Goal: Task Accomplishment & Management: Complete application form

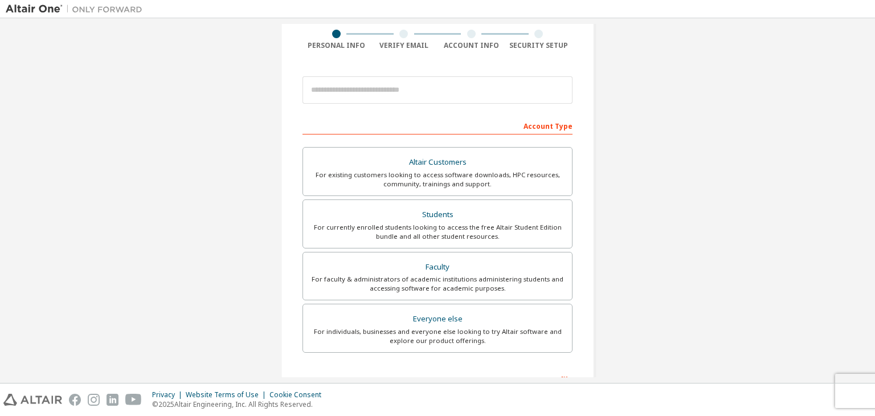
scroll to position [90, 0]
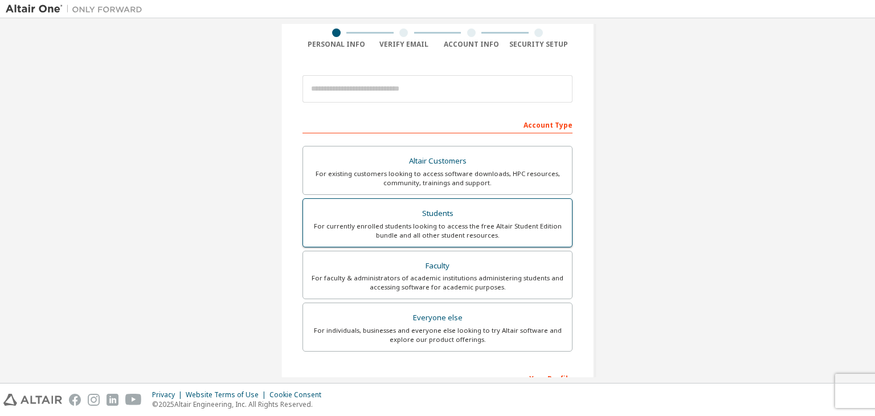
click at [468, 213] on div "Students" at bounding box center [437, 214] width 255 height 16
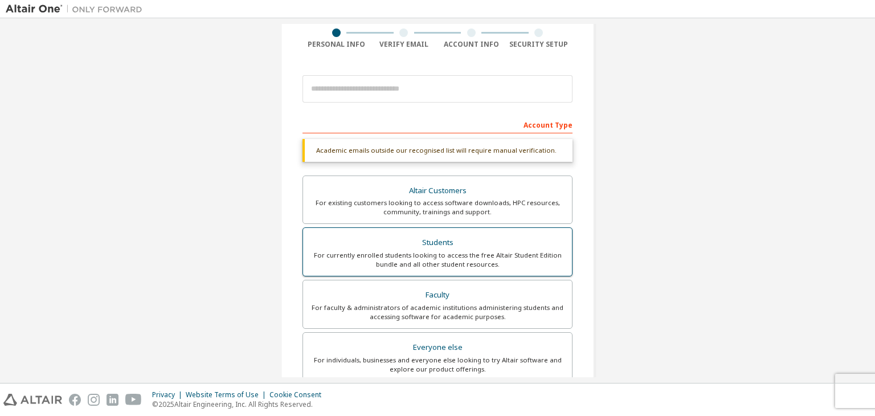
click at [468, 232] on label "Students For currently enrolled students looking to access the free Altair Stud…" at bounding box center [437, 251] width 270 height 49
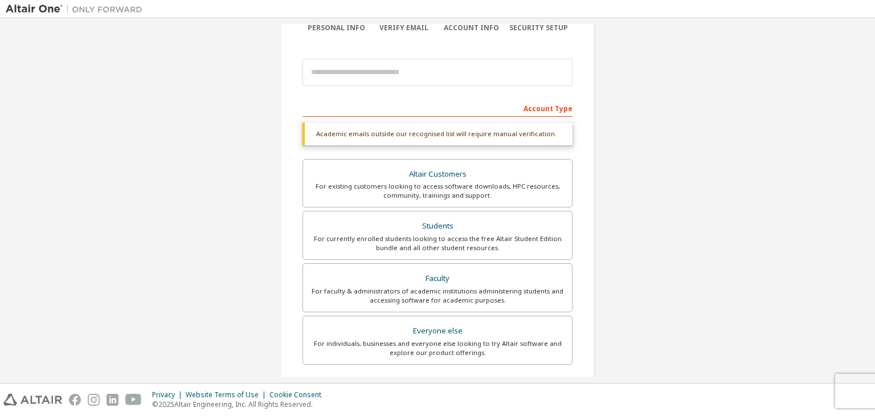
scroll to position [107, 0]
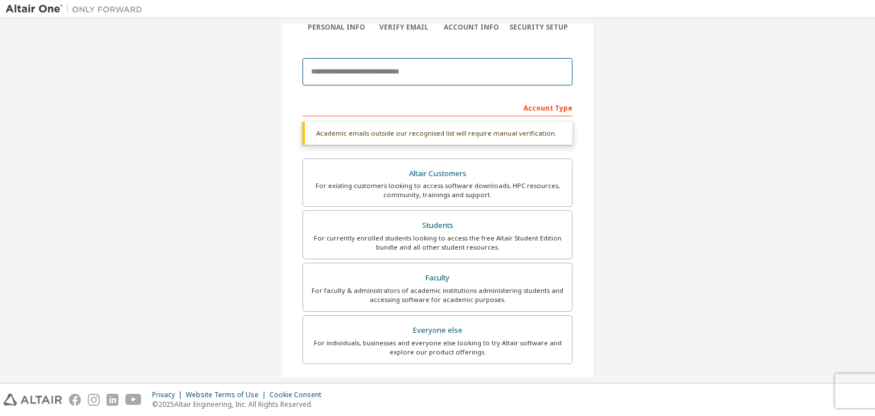
click at [474, 75] on input "email" at bounding box center [437, 71] width 270 height 27
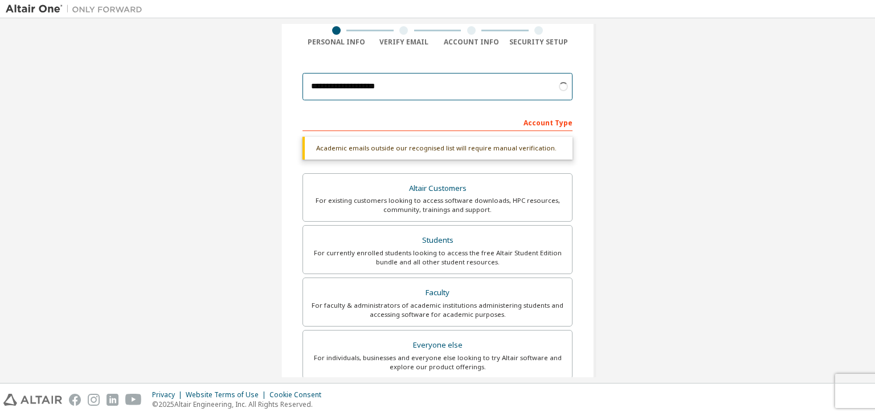
scroll to position [93, 0]
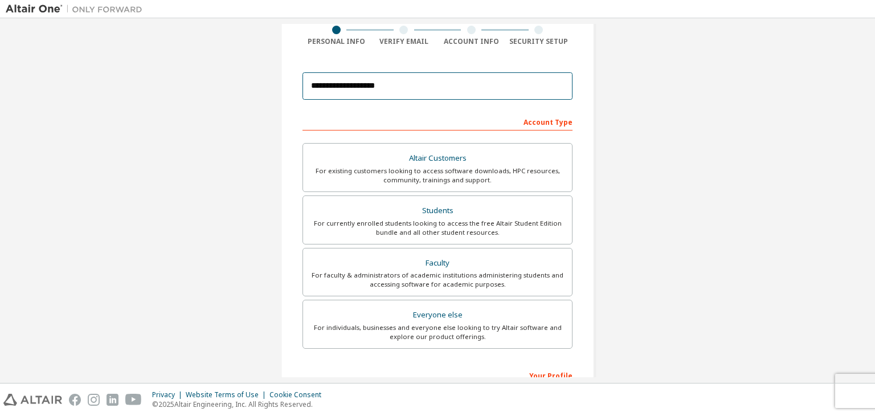
click at [442, 84] on input "**********" at bounding box center [437, 85] width 270 height 27
click at [416, 87] on input "**********" at bounding box center [437, 85] width 270 height 27
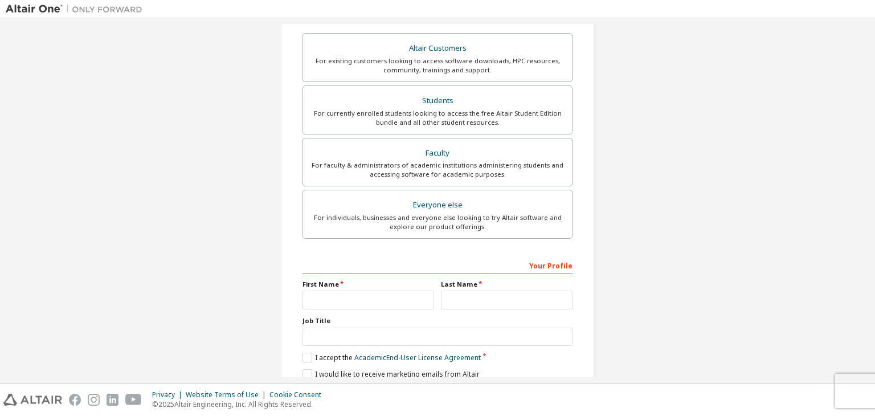
scroll to position [248, 0]
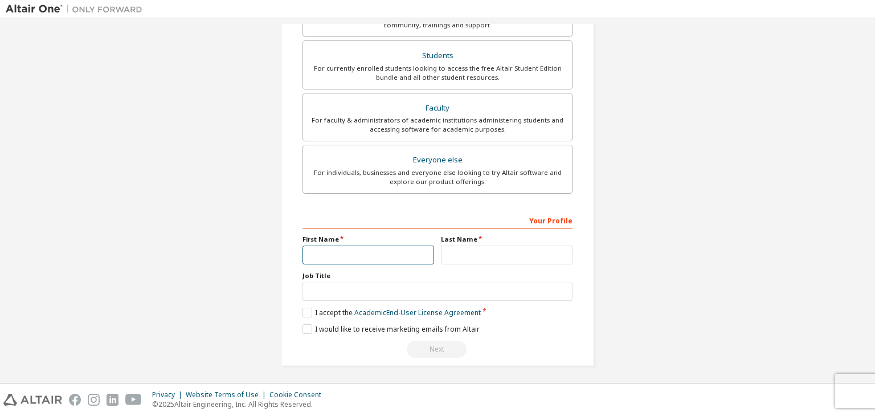
click at [406, 255] on input "text" at bounding box center [368, 255] width 132 height 19
click at [308, 309] on label "I accept the Academic End-User License Agreement" at bounding box center [391, 313] width 178 height 10
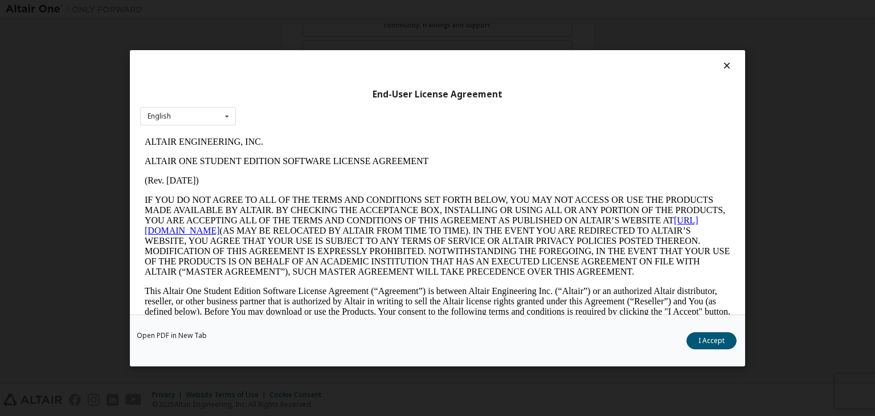
scroll to position [0, 0]
click at [768, 76] on div "End-User License Agreement English English Open PDF in [GEOGRAPHIC_DATA] I Acce…" at bounding box center [437, 208] width 875 height 416
click at [723, 63] on icon at bounding box center [727, 65] width 12 height 10
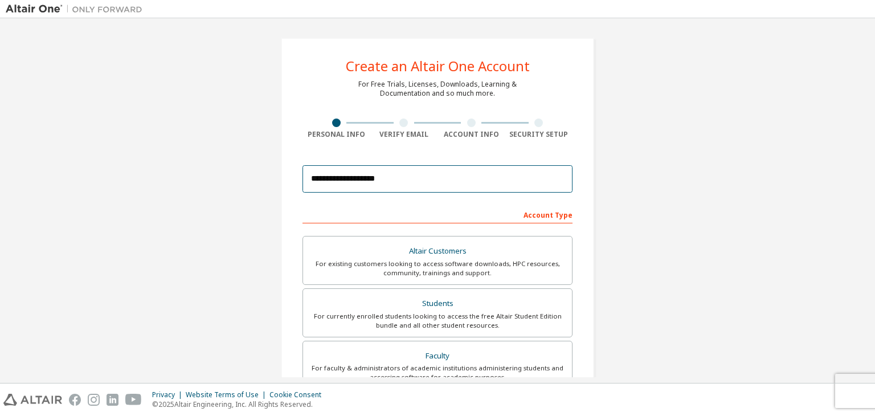
click at [499, 190] on input "**********" at bounding box center [437, 178] width 270 height 27
click at [390, 176] on input "**********" at bounding box center [437, 178] width 270 height 27
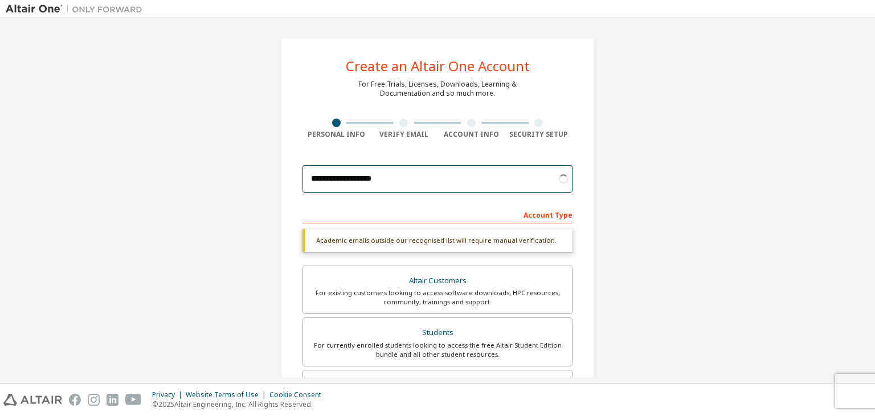
type input "**********"
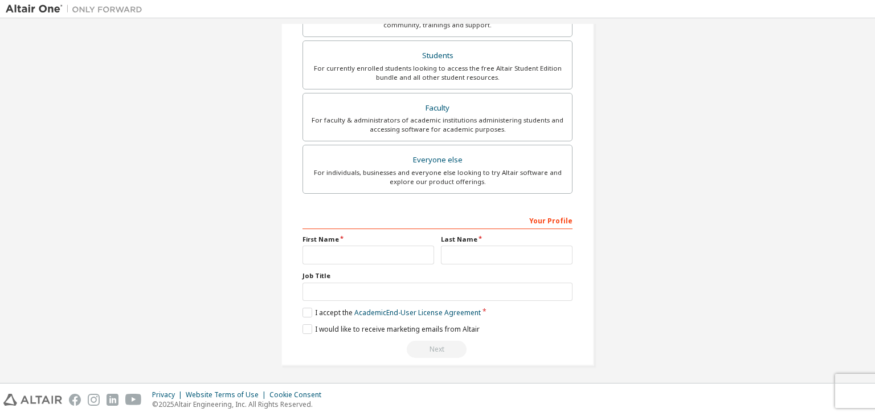
scroll to position [149, 0]
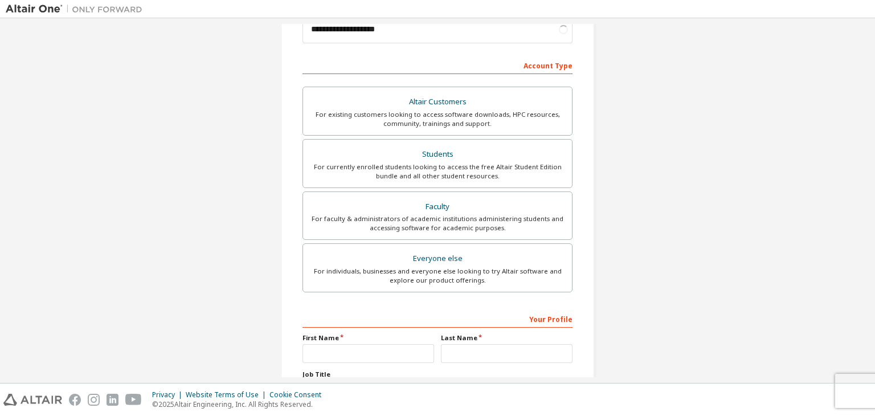
click at [387, 256] on div "Everyone else" at bounding box center [437, 259] width 255 height 16
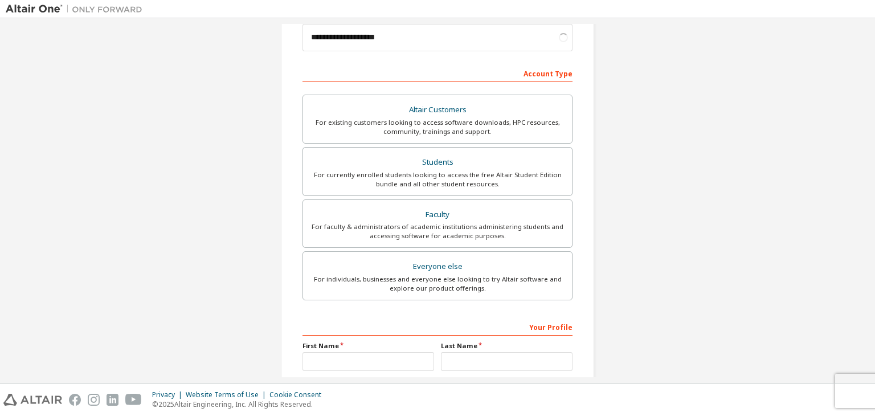
scroll to position [140, 0]
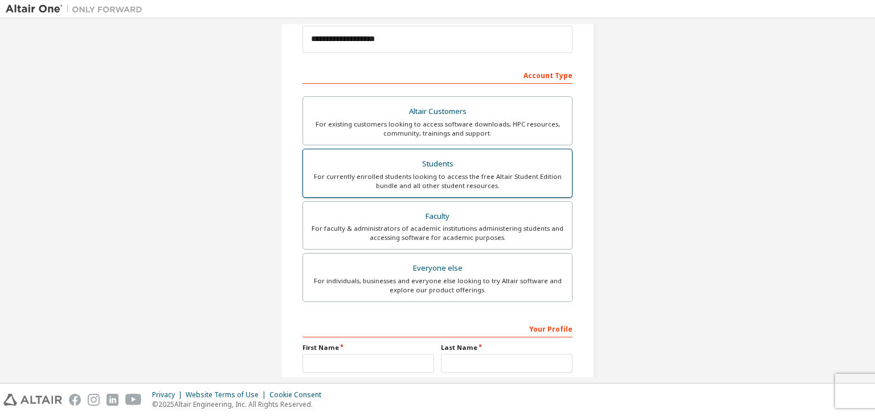
click at [410, 158] on div "Students" at bounding box center [437, 164] width 255 height 16
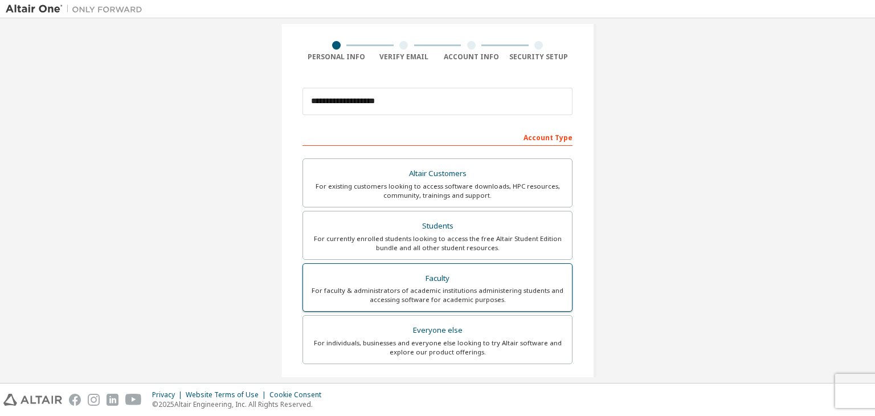
scroll to position [248, 0]
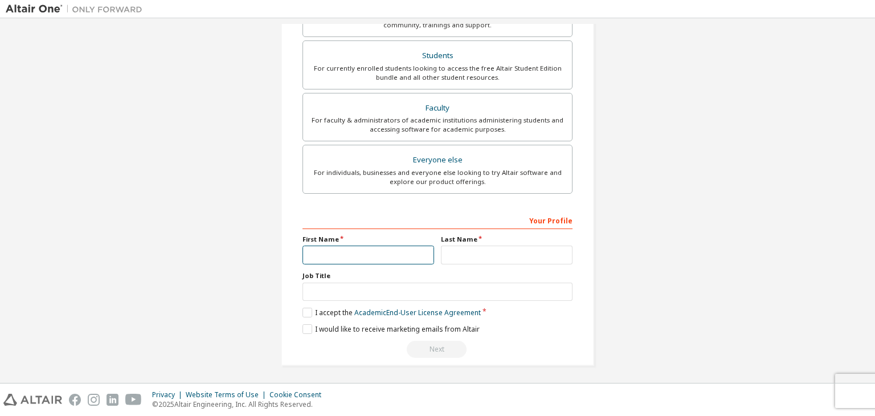
click at [392, 253] on input "text" at bounding box center [368, 255] width 132 height 19
type input "******"
click at [459, 257] on input "text" at bounding box center [507, 255] width 132 height 19
type input "**********"
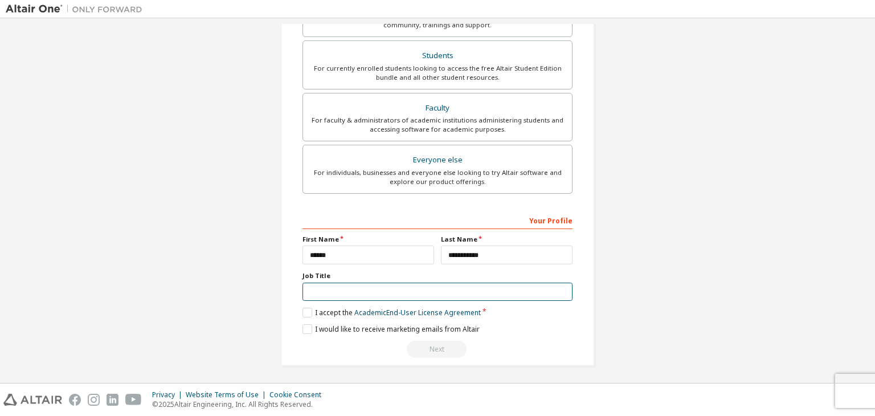
click at [411, 296] on input "text" at bounding box center [437, 292] width 270 height 19
click at [308, 308] on label "I accept the Academic End-User License Agreement" at bounding box center [391, 313] width 178 height 10
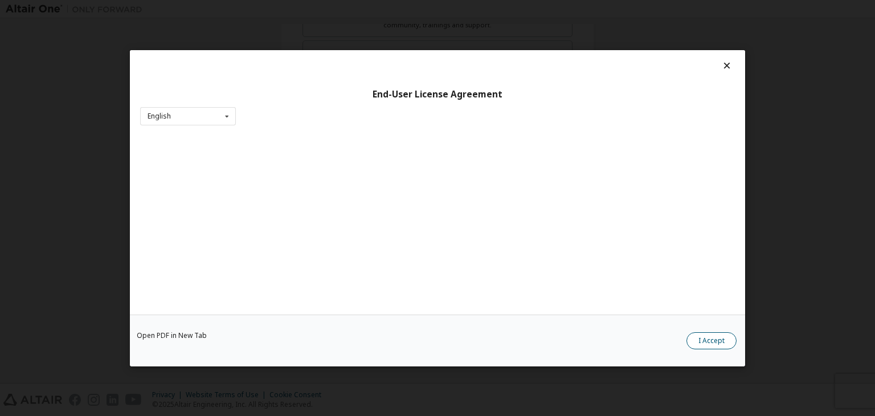
click at [704, 342] on button "I Accept" at bounding box center [711, 340] width 50 height 17
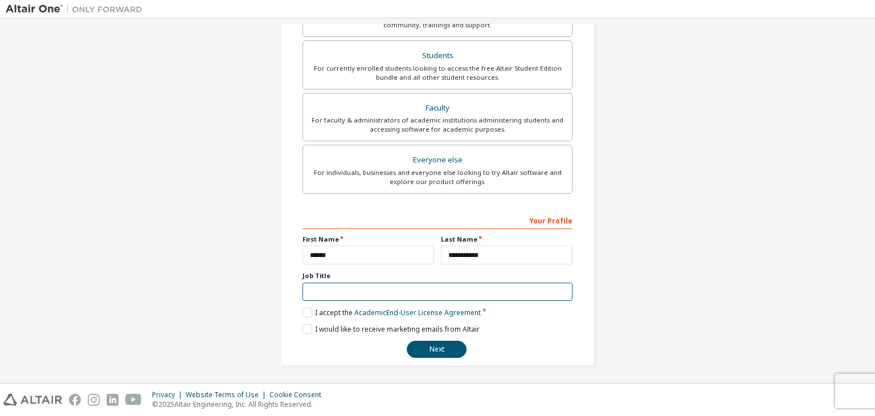
click at [351, 292] on input "text" at bounding box center [437, 292] width 270 height 19
type input "*******"
click at [424, 349] on button "Next" at bounding box center [437, 349] width 60 height 17
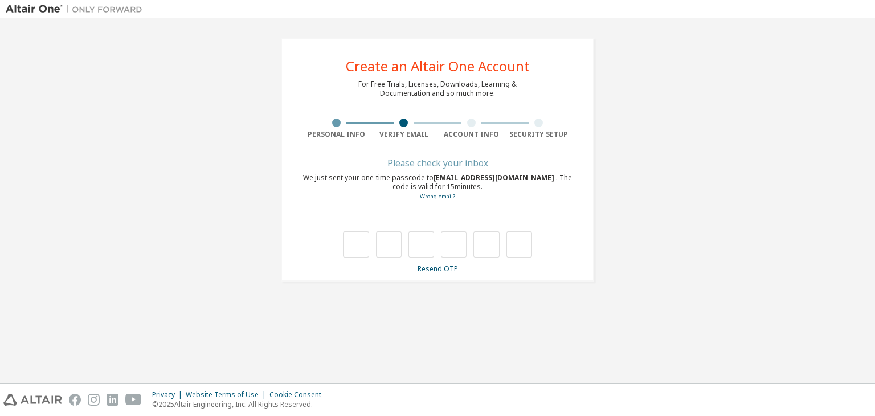
scroll to position [0, 0]
type input "*"
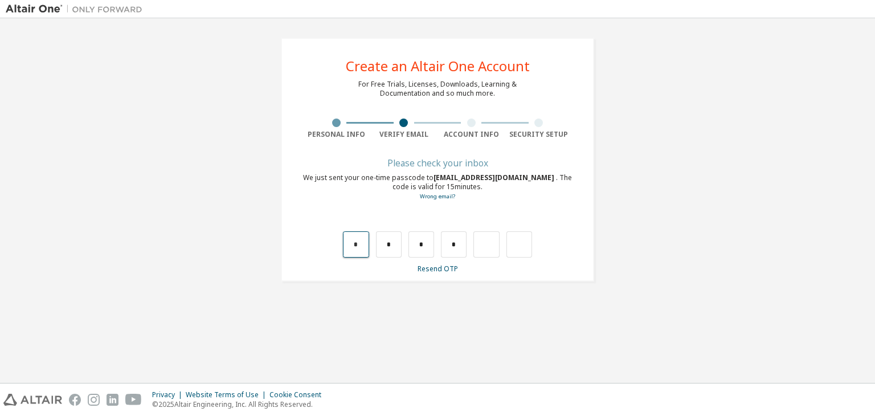
click at [355, 251] on input "*" at bounding box center [356, 244] width 26 height 26
click at [361, 249] on input "*" at bounding box center [356, 244] width 26 height 26
type input "*"
click at [387, 248] on input "text" at bounding box center [389, 244] width 26 height 26
type input "*"
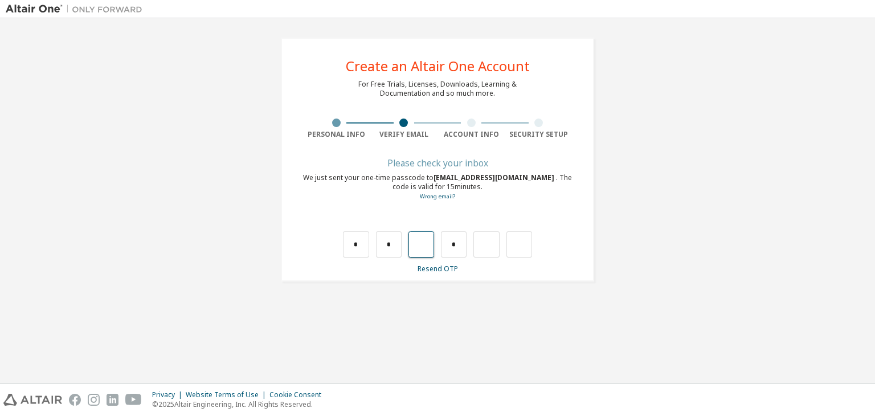
click at [419, 246] on input "text" at bounding box center [421, 244] width 26 height 26
type input "*"
click at [461, 246] on input "text" at bounding box center [454, 244] width 26 height 26
type input "*"
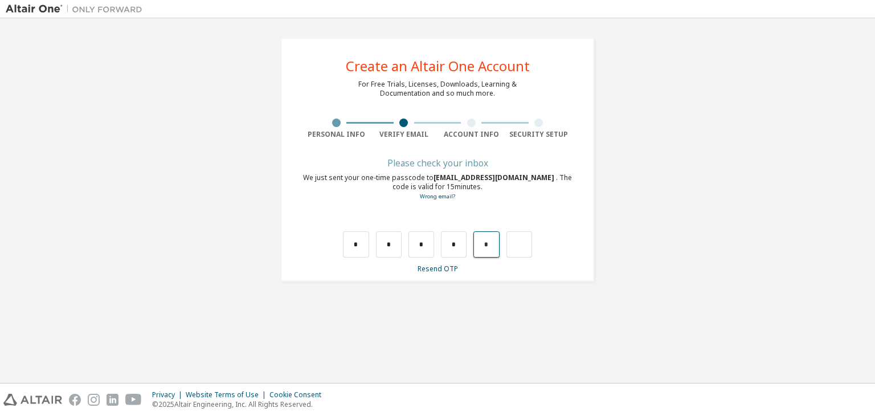
click at [492, 247] on input "*" at bounding box center [486, 244] width 26 height 26
click at [492, 247] on input "text" at bounding box center [486, 244] width 26 height 26
type input "*"
click at [509, 247] on div "*" at bounding box center [512, 244] width 26 height 26
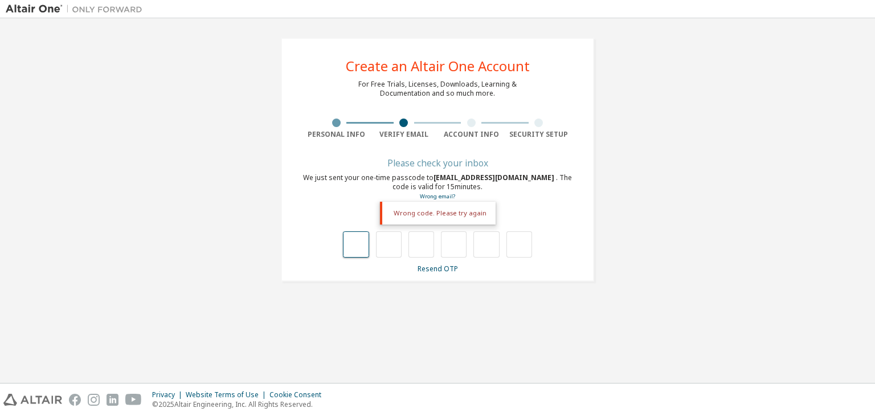
click at [360, 246] on input "text" at bounding box center [356, 244] width 26 height 26
type input "*"
click at [360, 246] on input "*" at bounding box center [356, 244] width 26 height 26
type input "*"
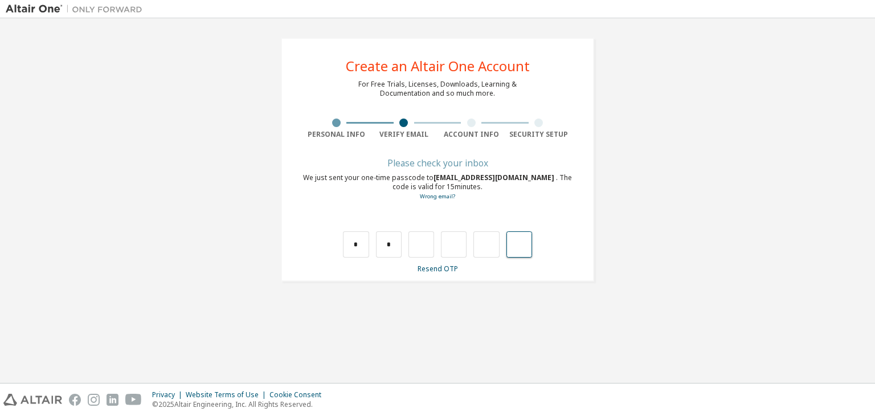
click at [520, 249] on input "text" at bounding box center [519, 244] width 26 height 26
type input "*"
click at [358, 240] on input "text" at bounding box center [356, 244] width 26 height 26
type input "*"
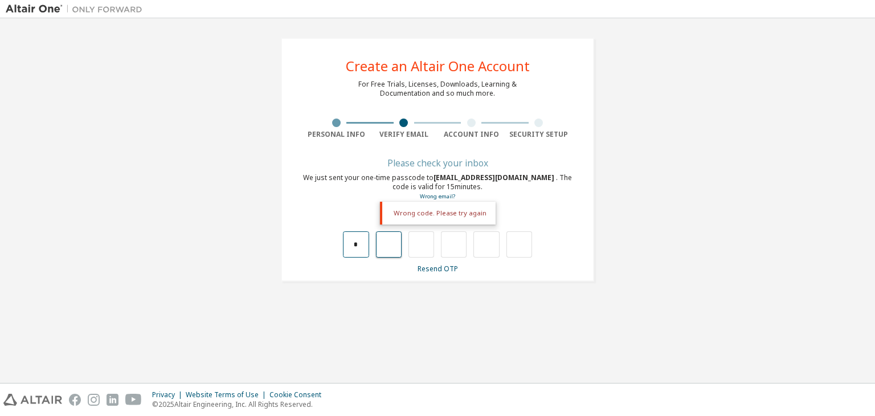
type input "*"
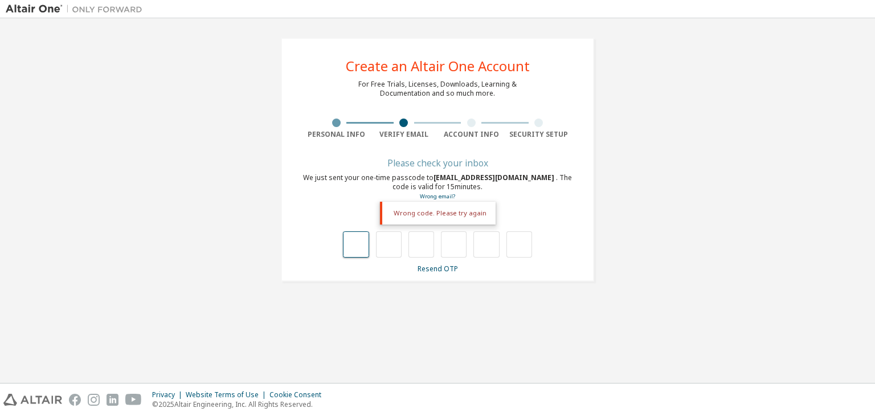
click at [358, 247] on input "text" at bounding box center [356, 244] width 26 height 26
type input "*"
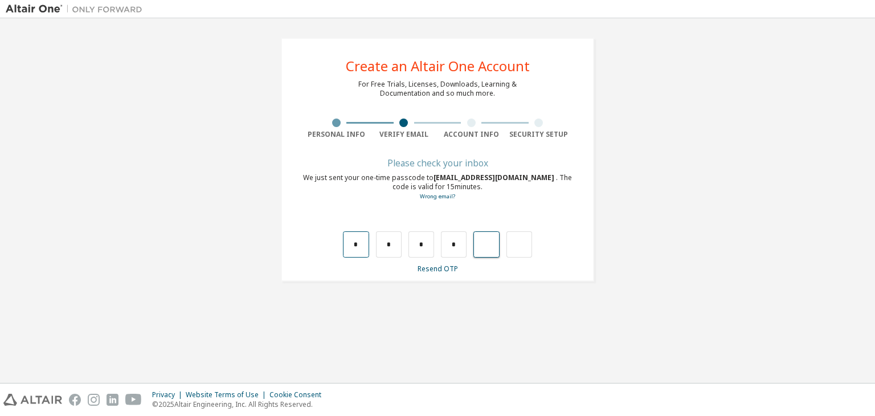
type input "*"
